Goal: Check status: Check status

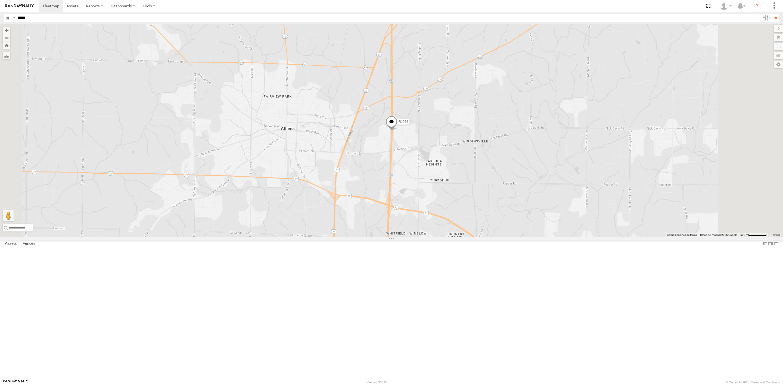
click at [24, 18] on input "*****" at bounding box center [388, 18] width 745 height 8
paste input "text"
type input "*****"
click at [773, 14] on input "**" at bounding box center [776, 18] width 6 height 8
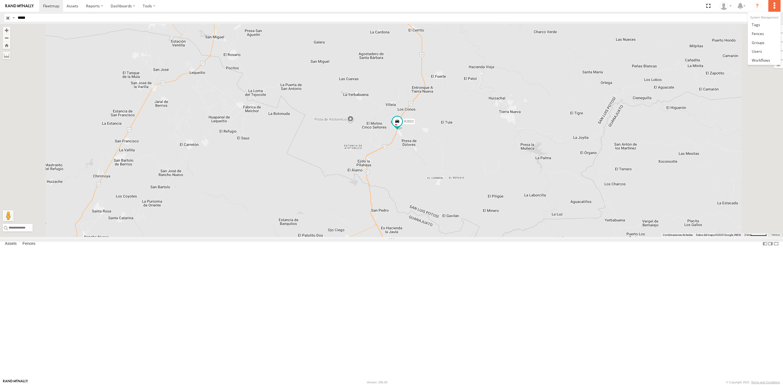
click at [776, 7] on label at bounding box center [775, 6] width 12 height 12
click at [722, 63] on div "RJ023" at bounding box center [391, 130] width 783 height 213
click at [780, 38] on label at bounding box center [773, 38] width 20 height 8
click at [765, 29] on label at bounding box center [774, 29] width 18 height 8
click at [776, 38] on label at bounding box center [773, 38] width 20 height 8
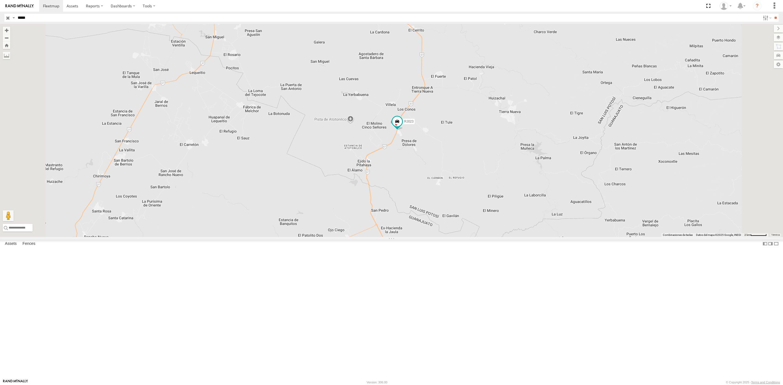
click at [0, 0] on span "Basemaps" at bounding box center [0, 0] width 0 height 0
click at [0, 0] on span "Satellite + Roadmap" at bounding box center [0, 0] width 0 height 0
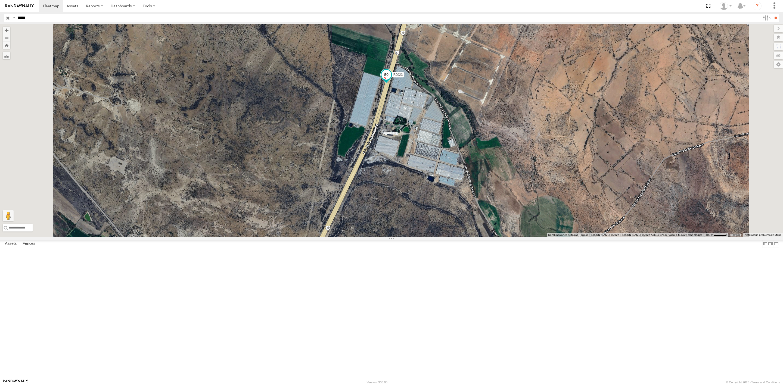
click at [392, 84] on span at bounding box center [386, 76] width 12 height 15
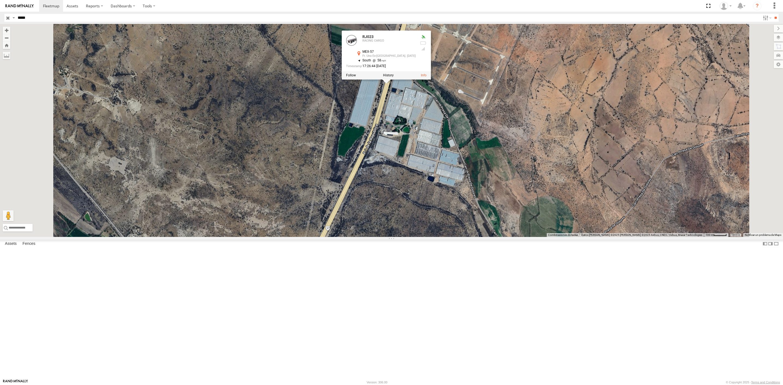
click at [439, 208] on div "RJ023 RJ023 RACING CARGO MEX-57 Fr. Uno Ex-[GEOGRAPHIC_DATA]. [DATE] 21.64667 ,…" at bounding box center [391, 130] width 783 height 213
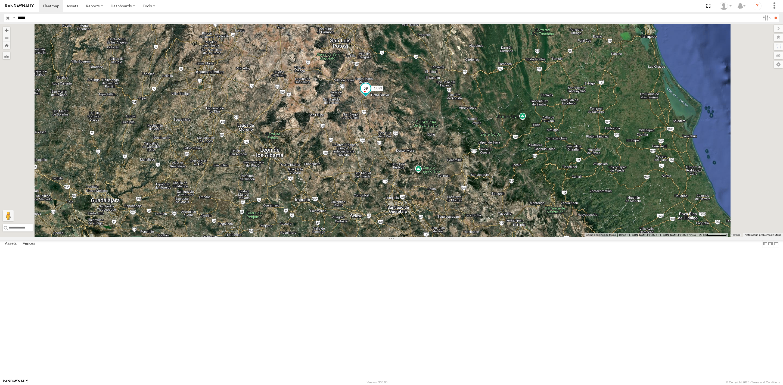
click at [371, 93] on span at bounding box center [366, 88] width 10 height 10
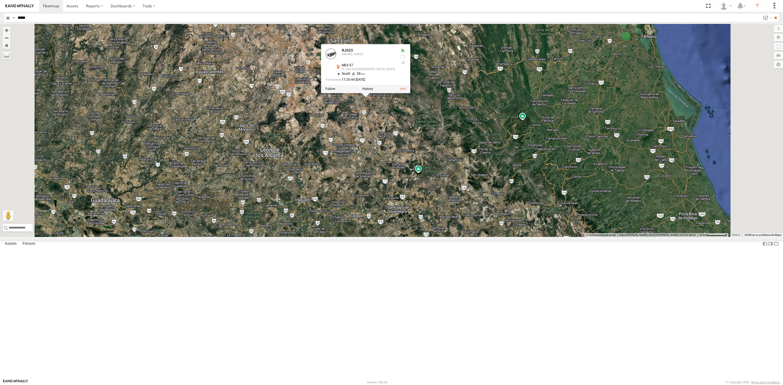
click at [436, 185] on div "RJ023 RJ023 RACING CARGO MEX-57 Fr. Uno Ex-[GEOGRAPHIC_DATA]. [DATE] 21.64667 ,…" at bounding box center [391, 130] width 783 height 213
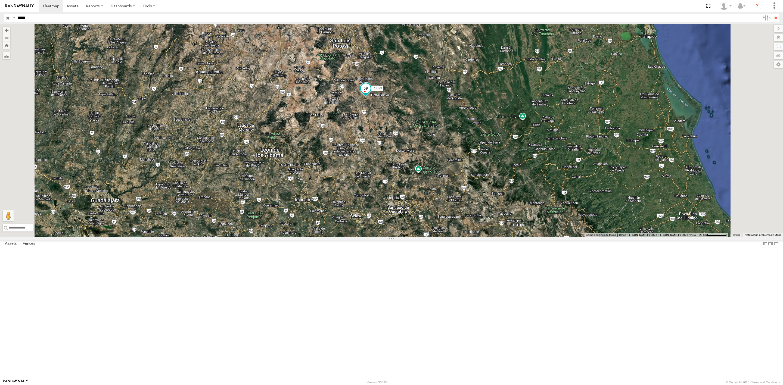
click at [371, 93] on span at bounding box center [366, 88] width 10 height 10
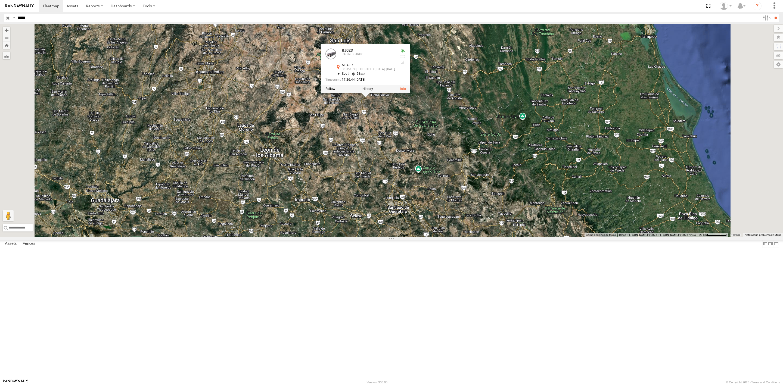
click at [468, 180] on div "RJ023 RJ023 RACING CARGO MEX-57 Fr. Uno Ex-[GEOGRAPHIC_DATA]. [DATE] 21.64667 ,…" at bounding box center [391, 130] width 783 height 213
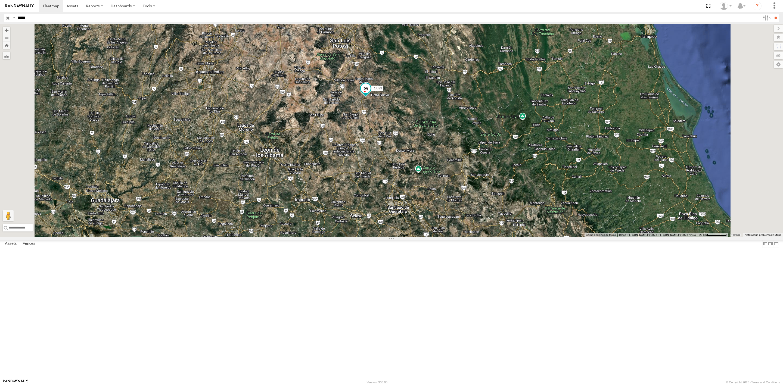
click at [163, 61] on div "RJ023" at bounding box center [391, 130] width 783 height 213
click at [10, 56] on label at bounding box center [7, 56] width 8 height 8
click at [0, 0] on label at bounding box center [0, 0] width 0 height 0
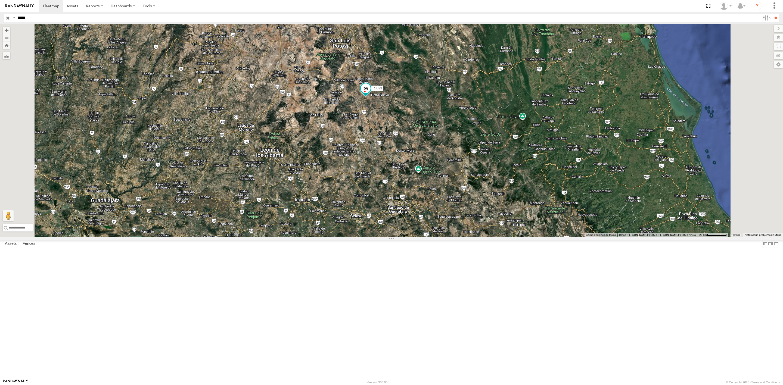
click at [0, 0] on label at bounding box center [0, 0] width 0 height 0
click at [10, 56] on label at bounding box center [7, 56] width 8 height 8
click at [0, 0] on label at bounding box center [0, 0] width 0 height 0
click at [10, 47] on button "Zoom Home" at bounding box center [7, 45] width 8 height 7
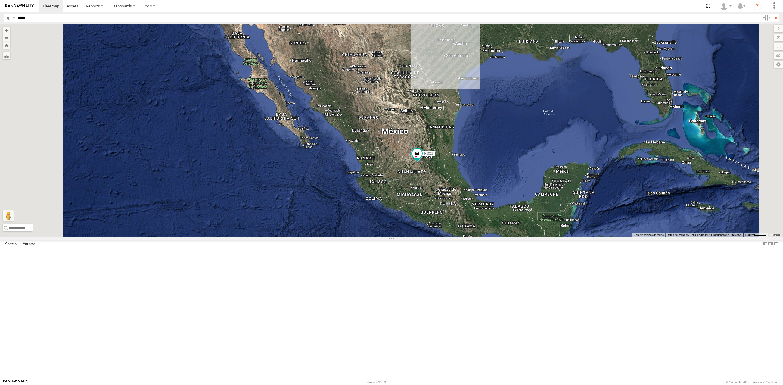
click at [0, 0] on span "Satellite" at bounding box center [0, 0] width 0 height 0
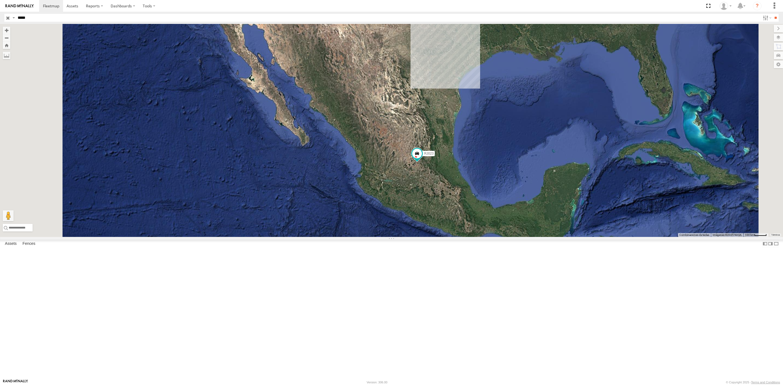
click at [0, 0] on span "Terrain" at bounding box center [0, 0] width 0 height 0
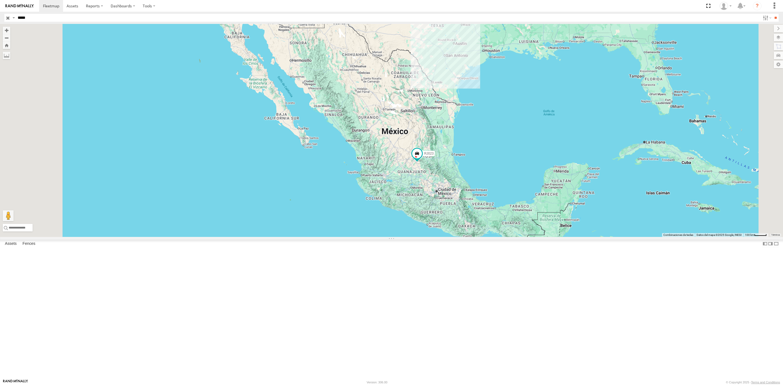
click at [0, 0] on span "Roadmap" at bounding box center [0, 0] width 0 height 0
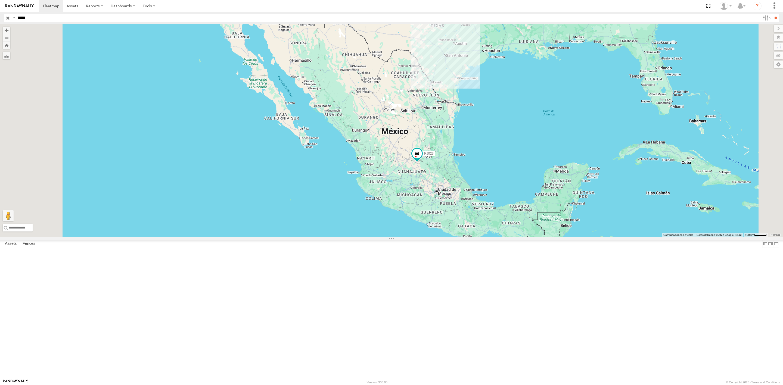
click at [0, 0] on span "Grayscale" at bounding box center [0, 0] width 0 height 0
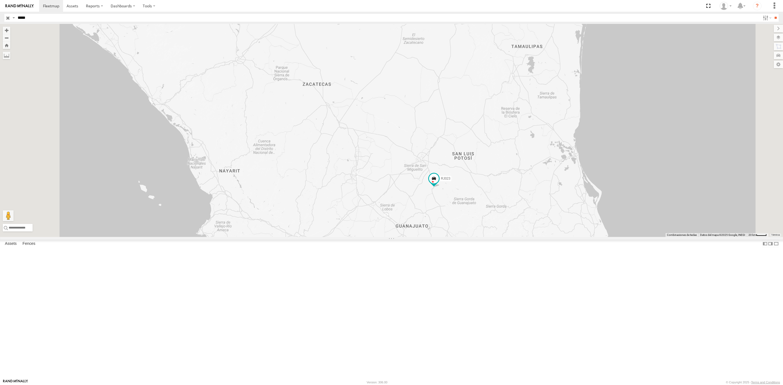
click at [0, 0] on span "Default" at bounding box center [0, 0] width 0 height 0
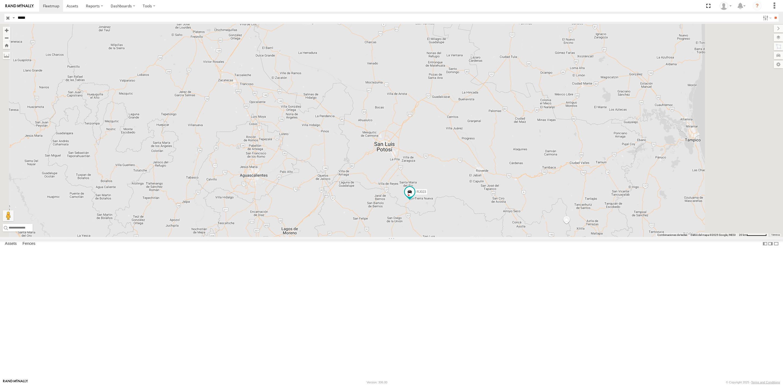
click at [0, 0] on span "Roadmap" at bounding box center [0, 0] width 0 height 0
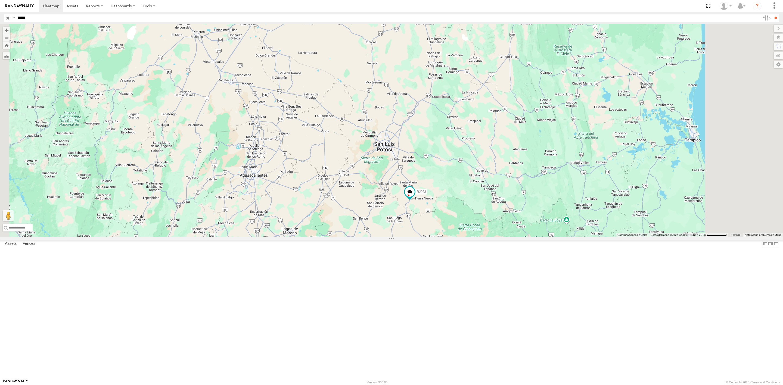
click at [0, 0] on span "Satellite + Roadmap" at bounding box center [0, 0] width 0 height 0
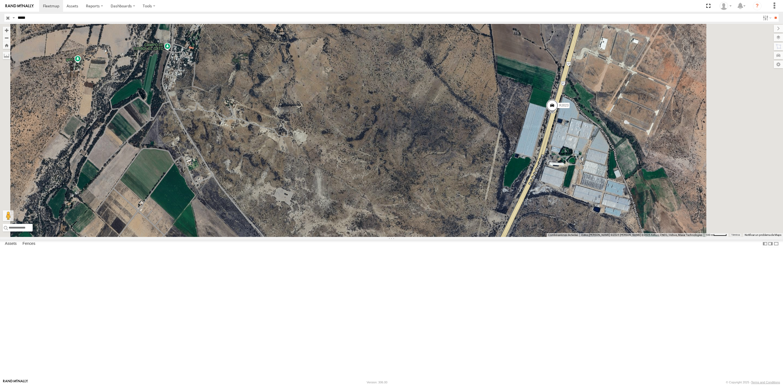
click at [558, 115] on span at bounding box center [552, 107] width 12 height 15
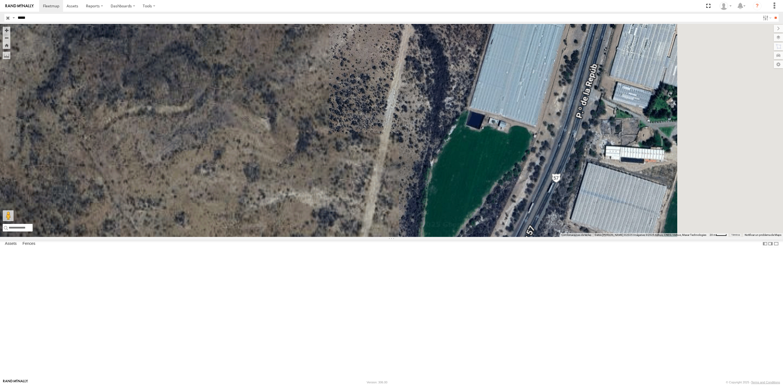
drag, startPoint x: 593, startPoint y: 263, endPoint x: 444, endPoint y: 174, distance: 173.3
click at [444, 174] on div "RJ023 RJ023 RACING CARGO MEX-57 Fr. Uno Ex-[GEOGRAPHIC_DATA]. [DATE] 21.64667 ,…" at bounding box center [391, 130] width 783 height 213
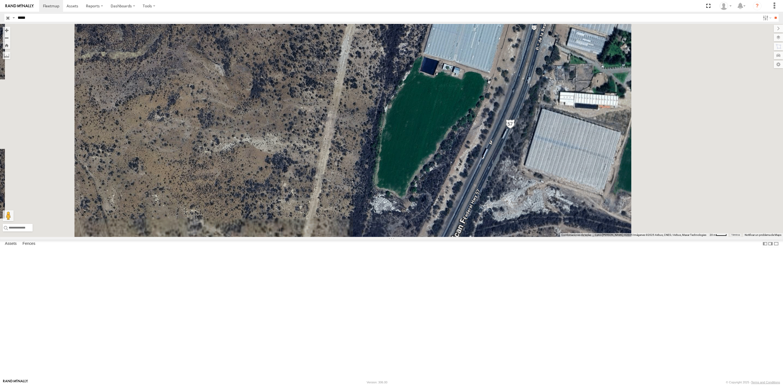
drag, startPoint x: 553, startPoint y: 277, endPoint x: 530, endPoint y: 209, distance: 72.3
click at [530, 209] on div "RJ023 RJ023 RACING CARGO MEX-57 Fr. Uno Ex-[GEOGRAPHIC_DATA]. [DATE] 21.64667 ,…" at bounding box center [391, 130] width 783 height 213
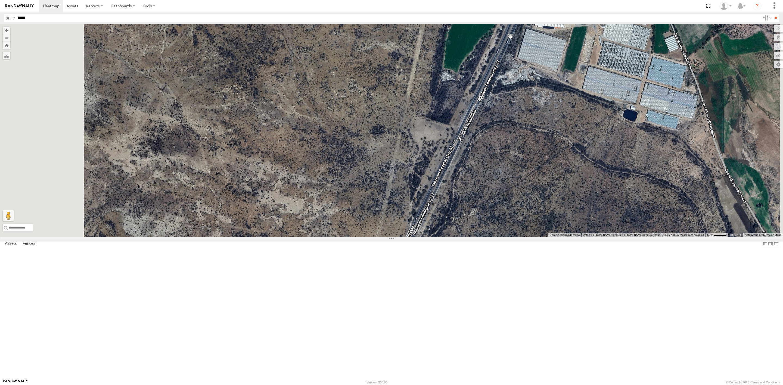
drag, startPoint x: 583, startPoint y: 177, endPoint x: 591, endPoint y: 147, distance: 30.9
click at [591, 147] on div "RJ023 RJ023 RACING CARGO MEX-57 Fr. Uno Ex-[GEOGRAPHIC_DATA]. [DATE] 21.64667 ,…" at bounding box center [391, 130] width 783 height 213
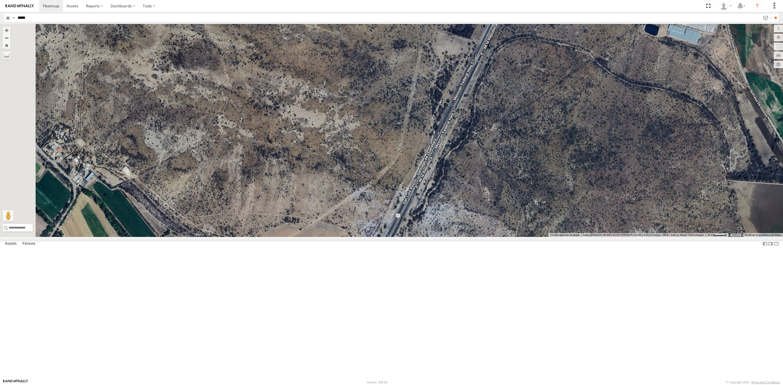
drag, startPoint x: 552, startPoint y: 237, endPoint x: 564, endPoint y: 185, distance: 52.8
click at [564, 185] on div "RJ023 RJ023 RACING CARGO MEX-57 Fr. Uno Ex-[GEOGRAPHIC_DATA]. [DATE] 21.64667 ,…" at bounding box center [391, 130] width 783 height 213
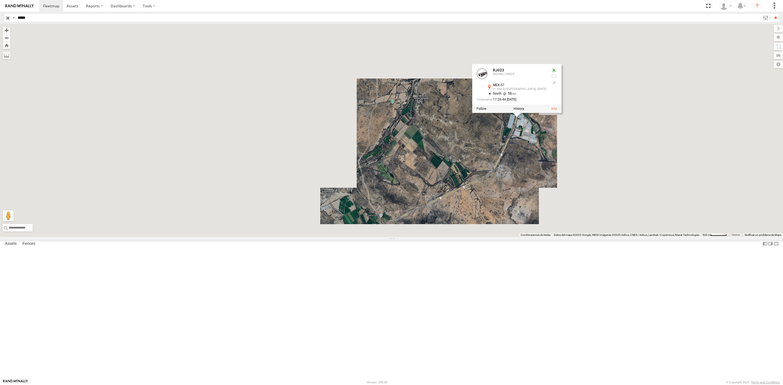
click at [584, 223] on div "RJ023 RJ023 RACING CARGO MEX-57 Fr. Uno Ex-[GEOGRAPHIC_DATA]. [DATE] 21.64667 ,…" at bounding box center [391, 130] width 783 height 213
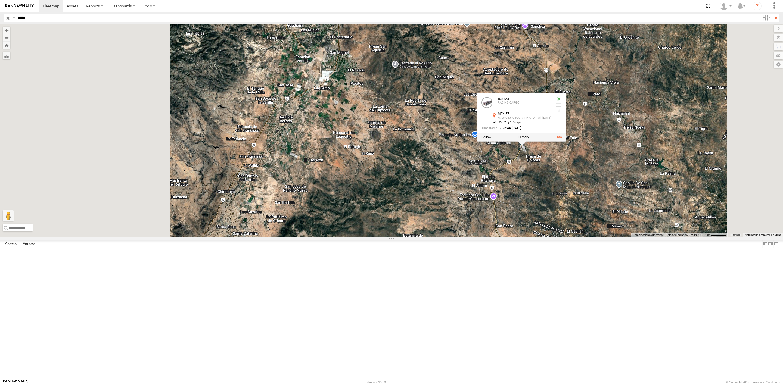
drag, startPoint x: 614, startPoint y: 212, endPoint x: 602, endPoint y: 234, distance: 24.6
click at [602, 234] on div "RJ023 RJ023 RACING CARGO MEX-57 Fr. Uno Ex-[GEOGRAPHIC_DATA]. [DATE] 21.64667 ,…" at bounding box center [391, 130] width 783 height 213
